Goal: Task Accomplishment & Management: Use online tool/utility

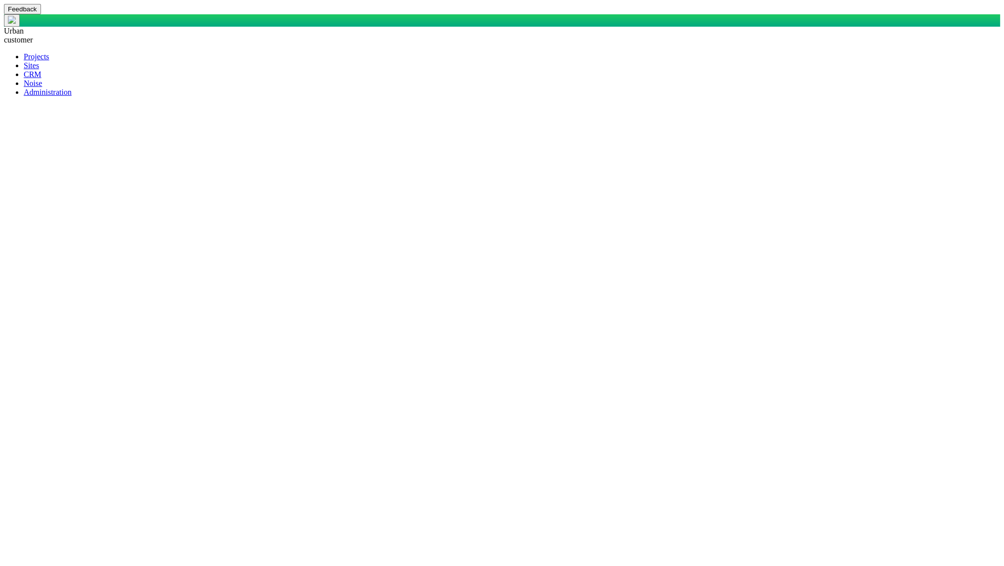
click at [24, 87] on span at bounding box center [24, 83] width 0 height 8
click at [24, 79] on span at bounding box center [24, 74] width 0 height 8
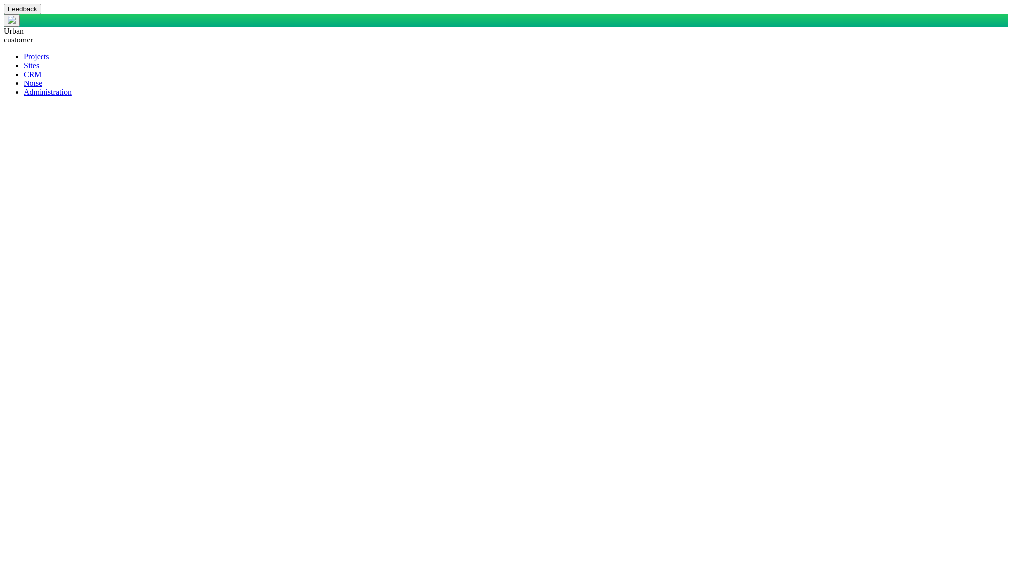
type input "Stakeholder_Report"
checkbox input "true"
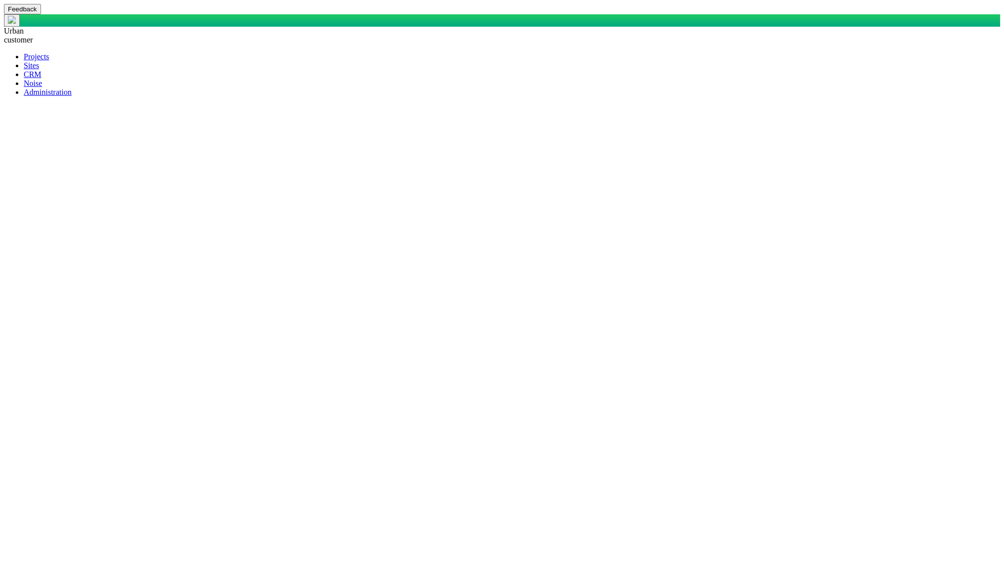
click at [24, 87] on span at bounding box center [24, 83] width 0 height 8
click at [24, 79] on span at bounding box center [24, 74] width 0 height 8
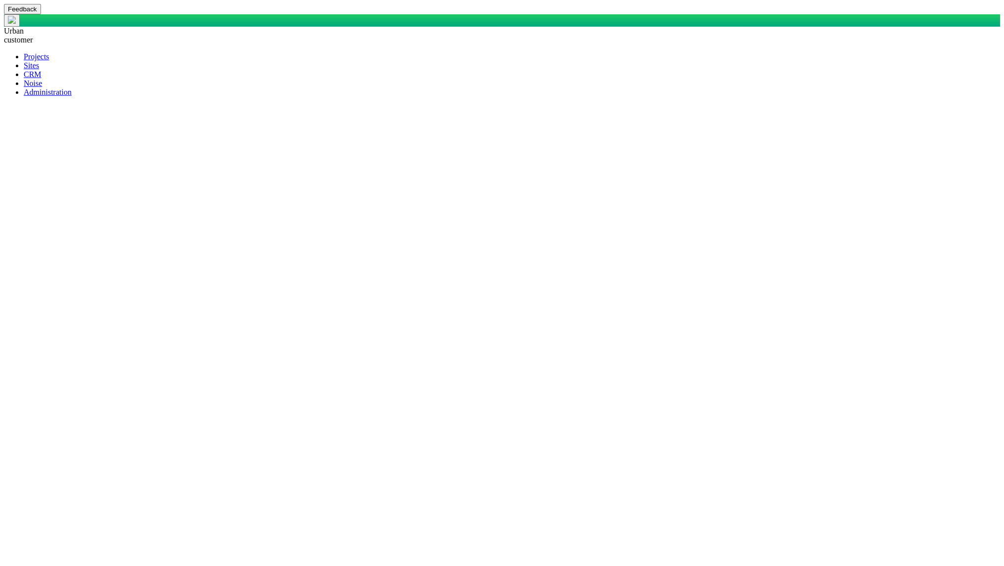
checkbox input "true"
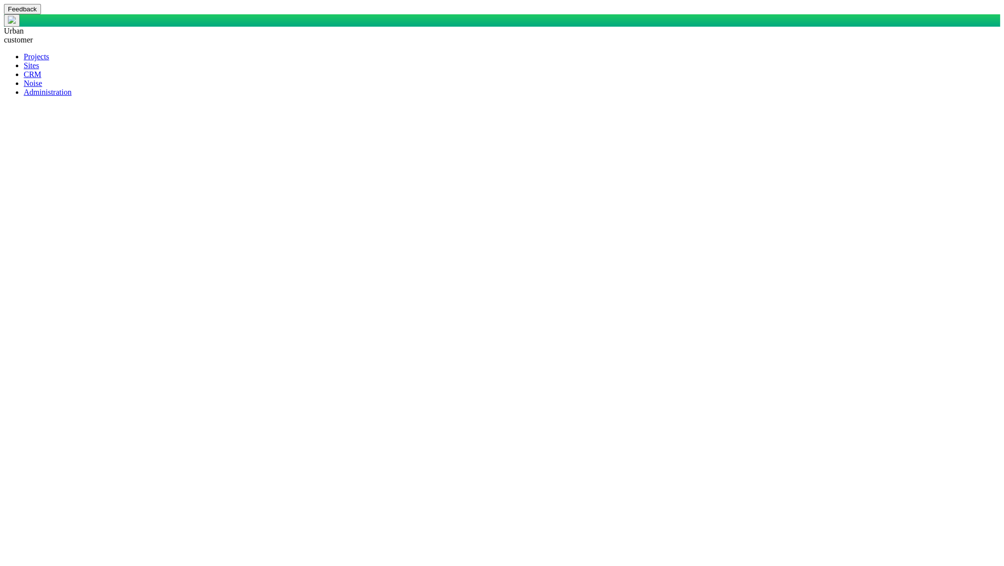
click at [24, 79] on span at bounding box center [24, 74] width 0 height 8
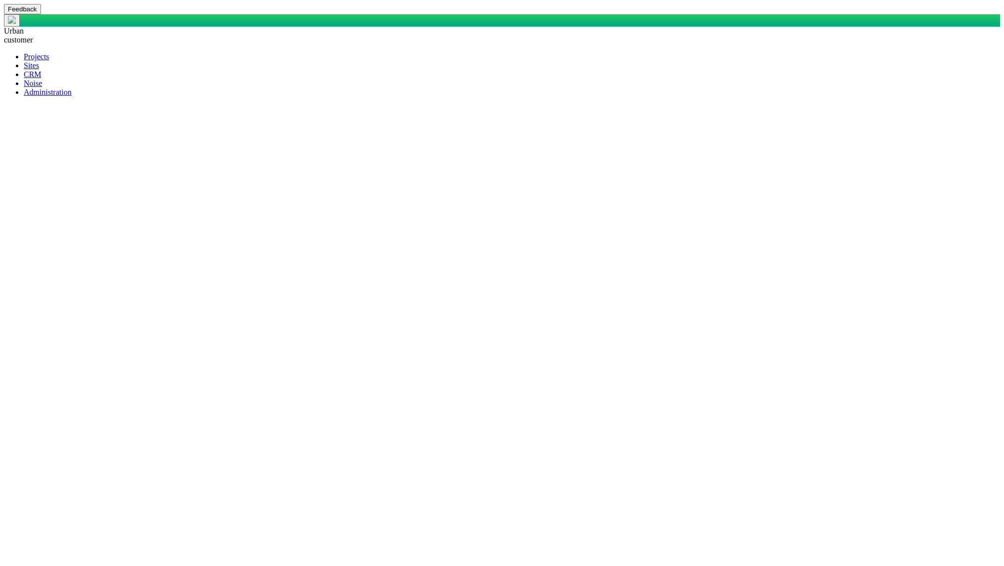
drag, startPoint x: 532, startPoint y: 153, endPoint x: 535, endPoint y: 159, distance: 6.2
checkbox input "true"
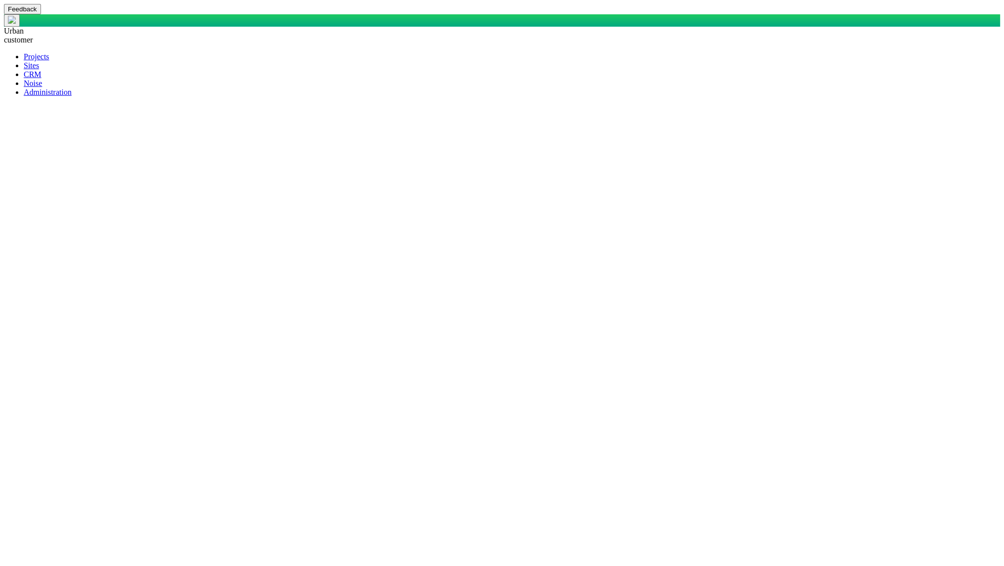
click at [24, 96] on span at bounding box center [24, 92] width 0 height 8
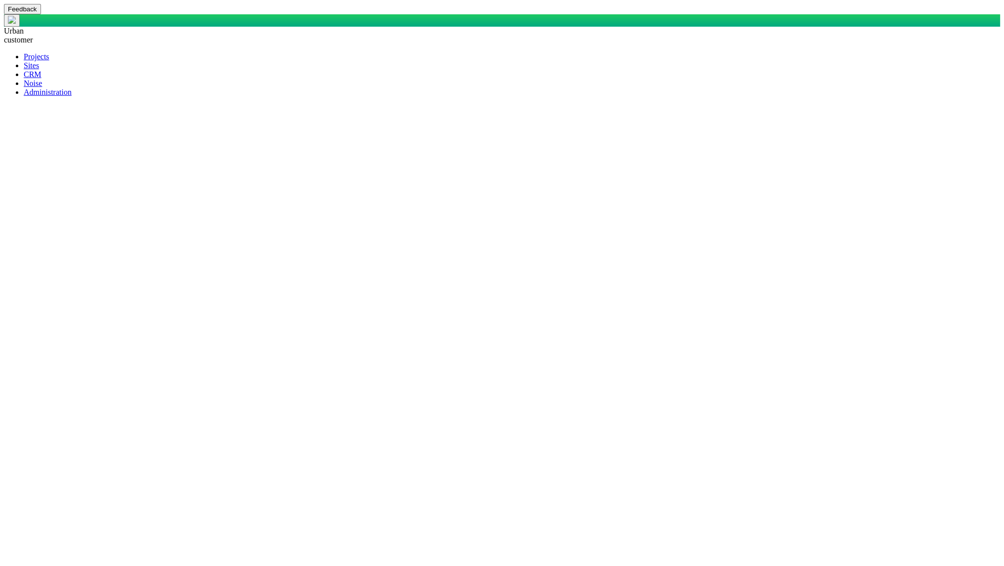
paste textarea "SELECT DisplayName AS DisplayASDFName, CASE WHEN StakeholderOrOrganization = 'S…"
type textarea "x"
type textarea "SELECT DisplayName AS DisplayASDFName, CASE WHEN StakeholderOrOrganization = 'S…"
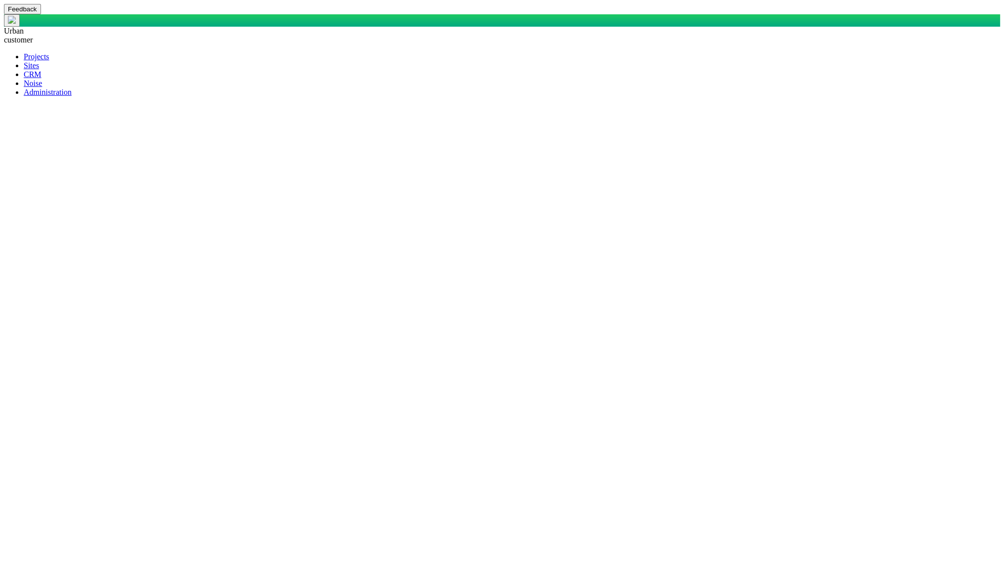
type textarea "x"
click at [24, 79] on span at bounding box center [24, 74] width 0 height 8
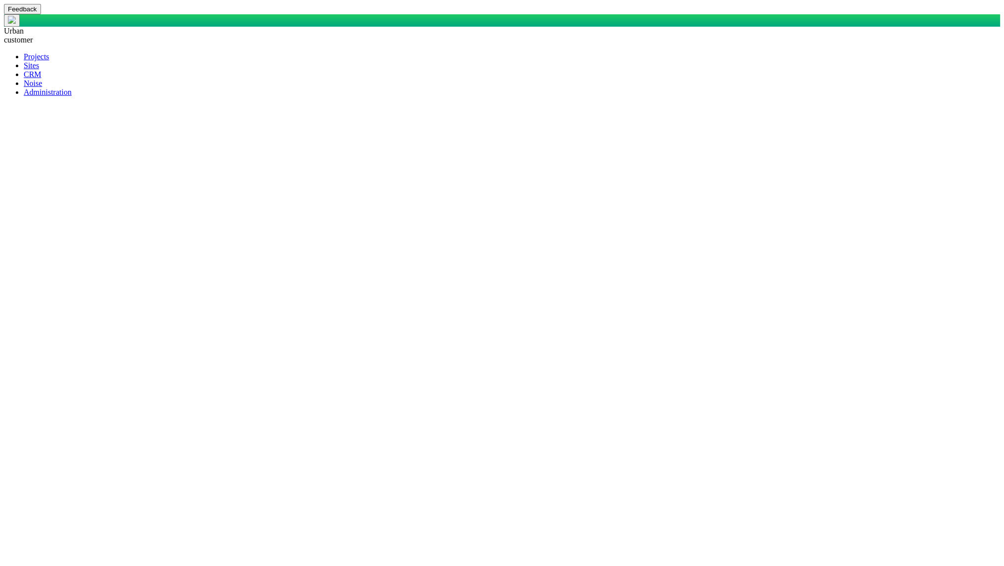
checkbox input "true"
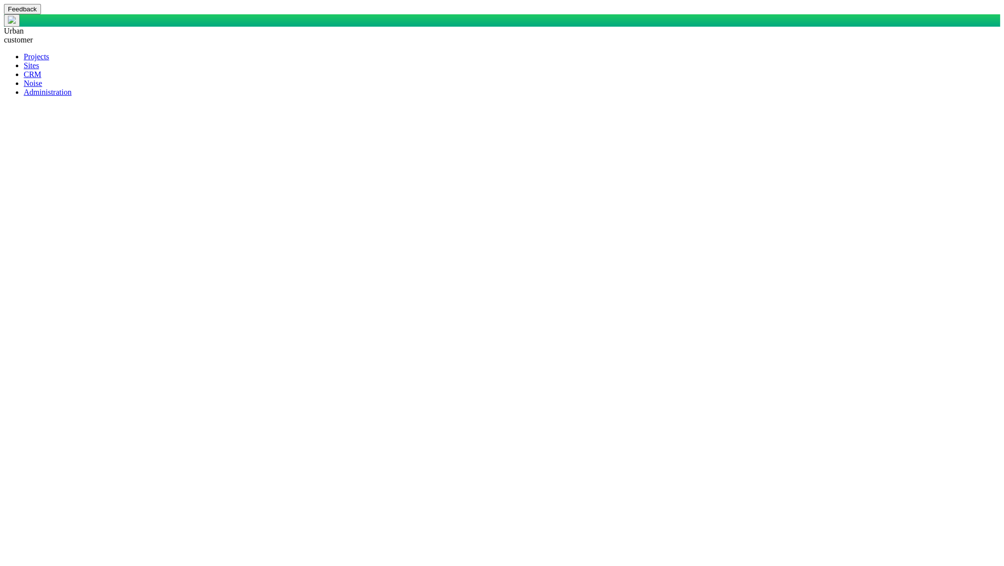
click at [24, 87] on span at bounding box center [24, 83] width 0 height 8
click at [24, 68] on span at bounding box center [24, 65] width 0 height 8
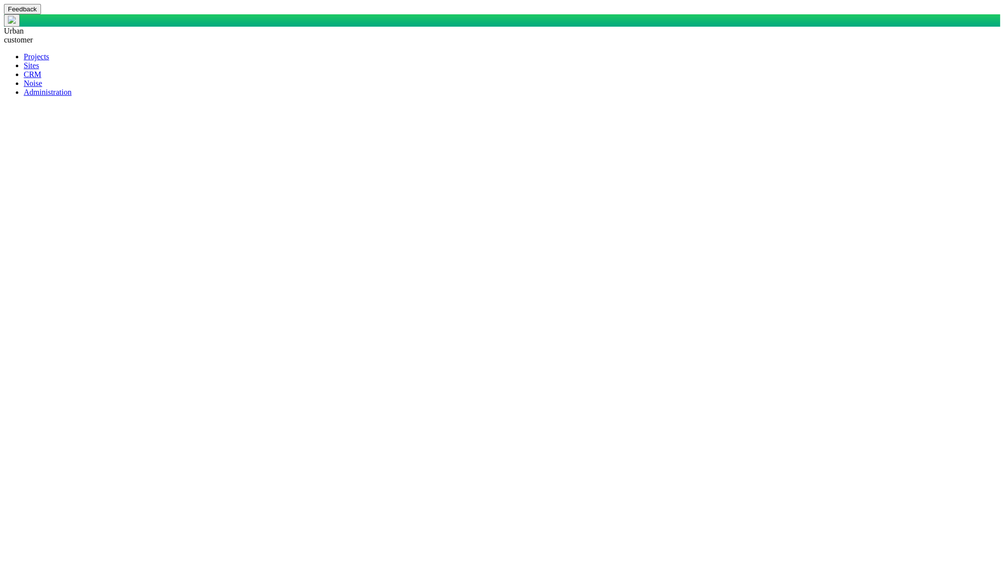
click at [24, 79] on span at bounding box center [24, 74] width 0 height 8
